Goal: Information Seeking & Learning: Learn about a topic

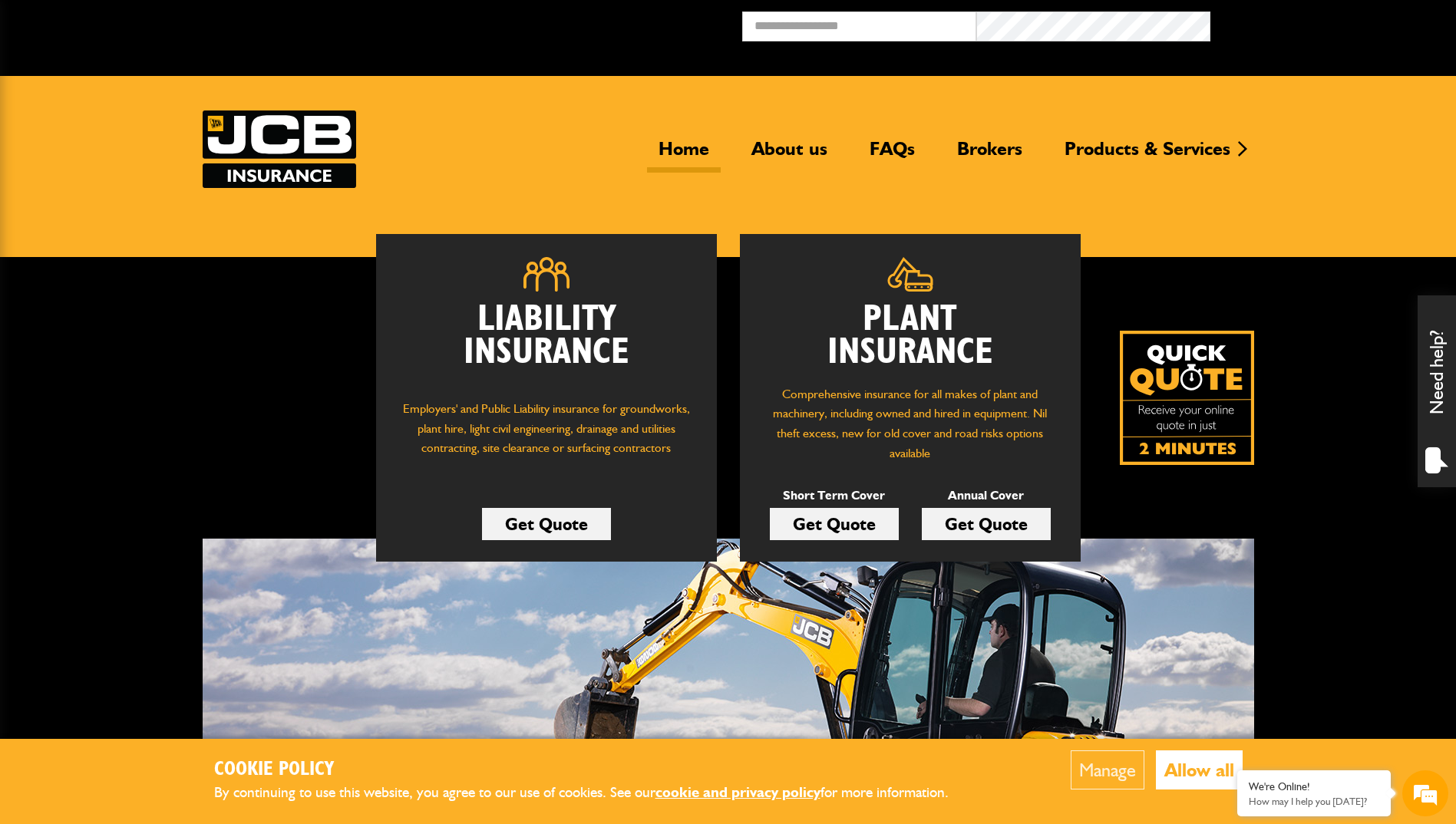
click at [257, 467] on div "Liability Insurance Employers' and Public Liability insurance for groundworks, …" at bounding box center [661, 398] width 917 height 328
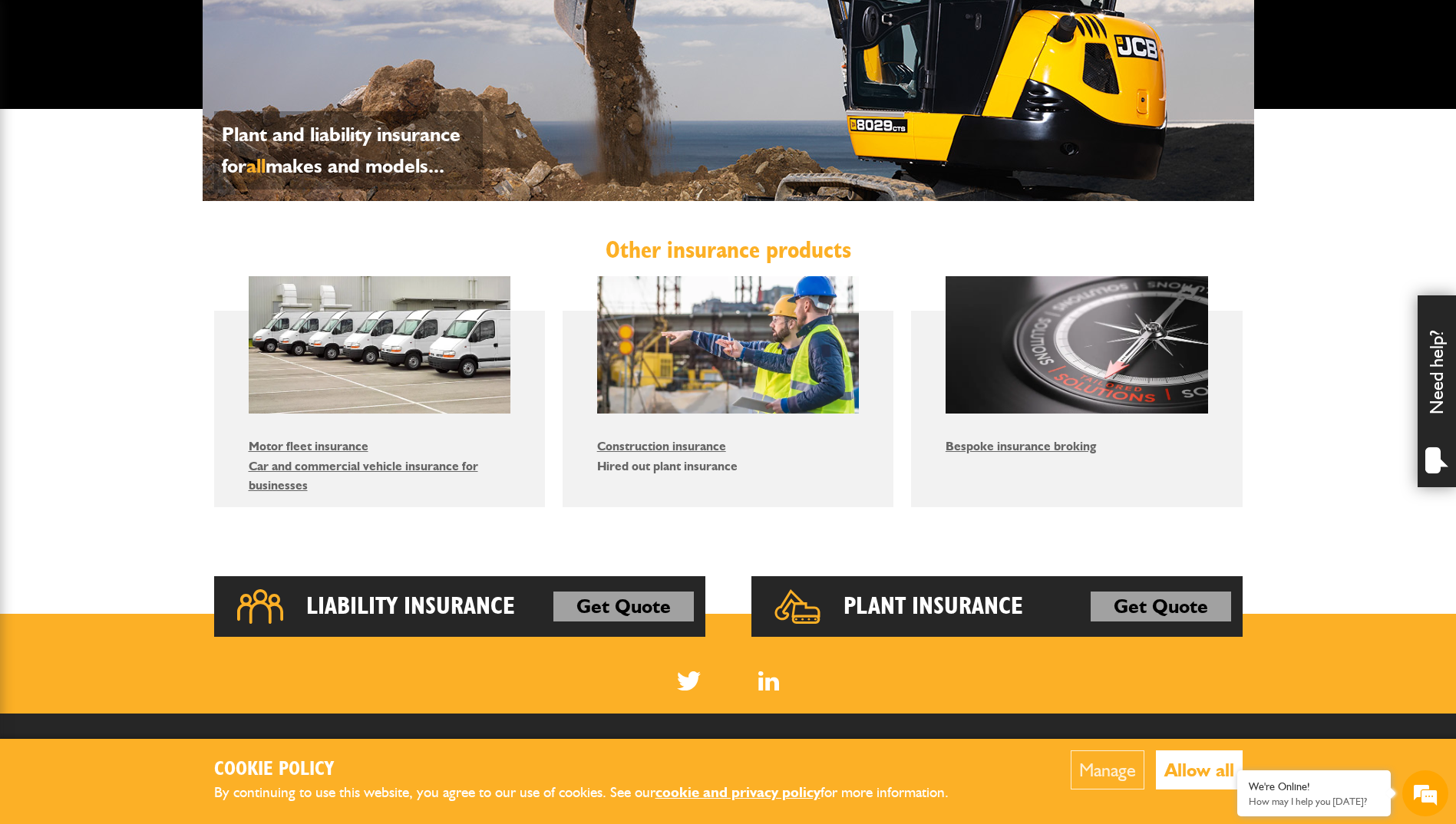
click at [667, 470] on link "Hired out plant insurance" at bounding box center [666, 466] width 140 height 15
click at [307, 450] on link "Motor fleet insurance" at bounding box center [308, 446] width 120 height 15
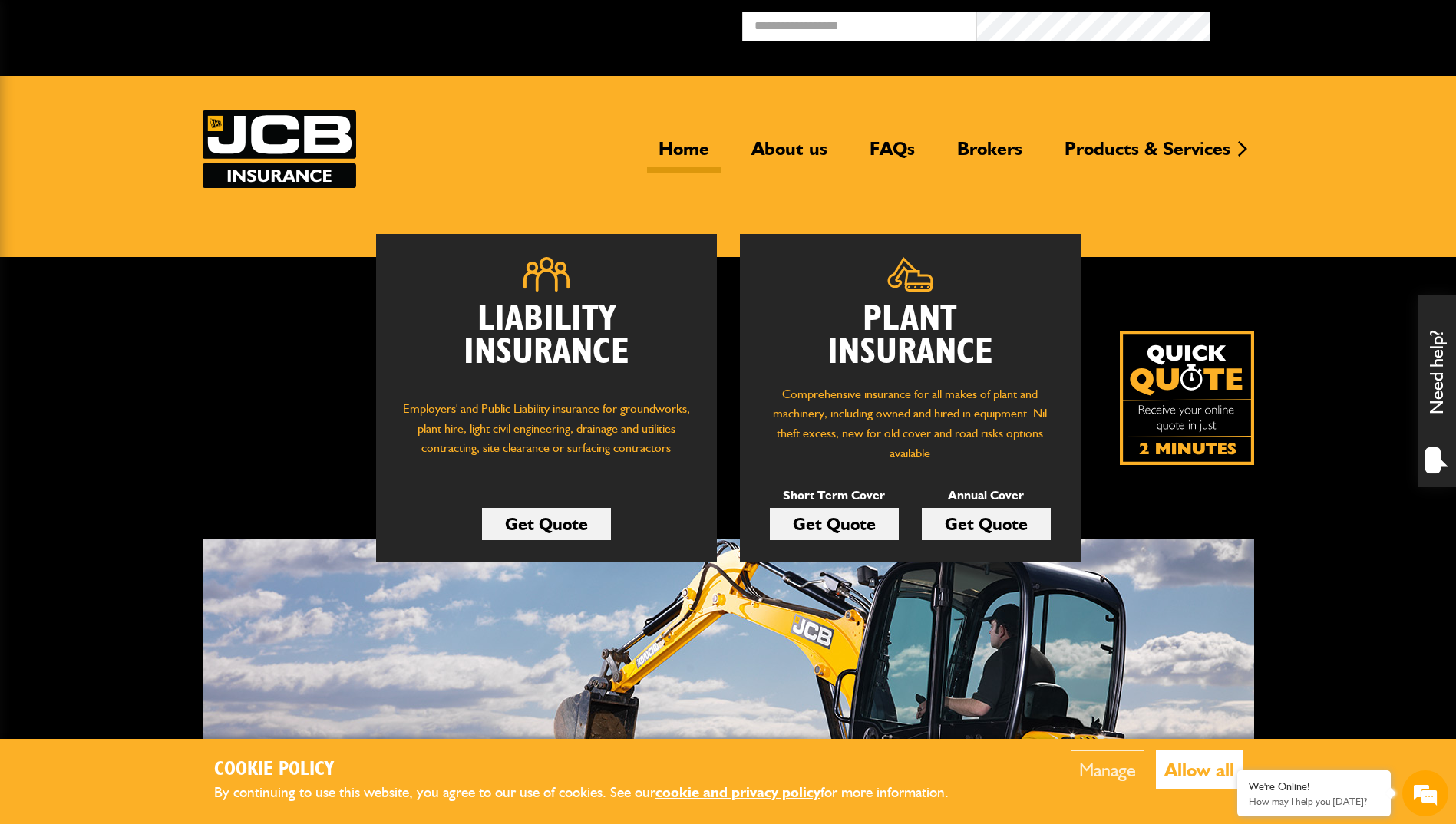
click at [256, 150] on img at bounding box center [279, 149] width 154 height 78
